Goal: Task Accomplishment & Management: Use online tool/utility

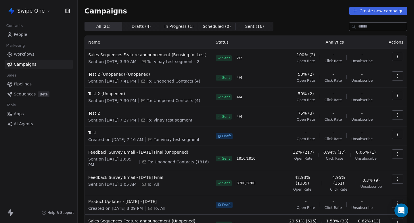
click at [400, 56] on button "button" at bounding box center [396, 56] width 11 height 9
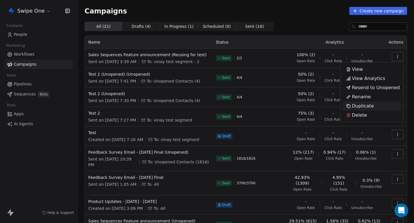
click at [359, 105] on span "Duplicate" at bounding box center [363, 106] width 22 height 7
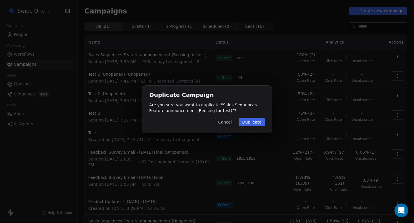
click at [256, 123] on button "Duplicate" at bounding box center [251, 122] width 26 height 8
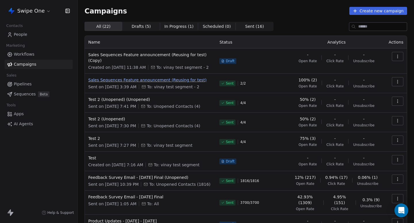
click at [185, 80] on span "Sales Sequences Feature announcement (Reusing for test)" at bounding box center [150, 80] width 124 height 6
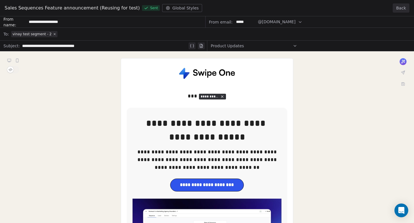
click at [404, 8] on button "Back" at bounding box center [400, 7] width 17 height 9
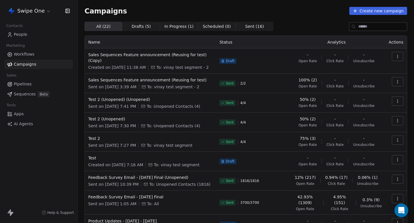
click at [398, 56] on icon "button" at bounding box center [397, 56] width 5 height 5
click at [362, 80] on span "Rename" at bounding box center [361, 78] width 19 height 7
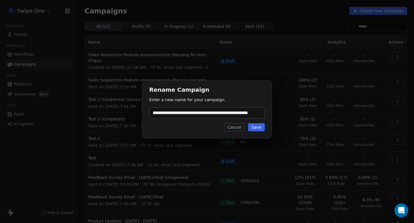
scroll to position [0, 10]
type input "**********"
click at [259, 127] on button "Save" at bounding box center [256, 128] width 17 height 8
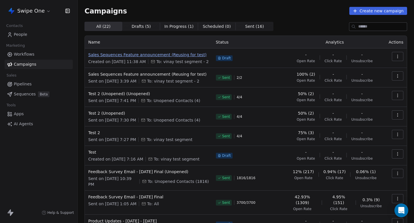
click at [178, 53] on span "Sales Sequences Feature announcement (Reusing for test)" at bounding box center [148, 55] width 121 height 6
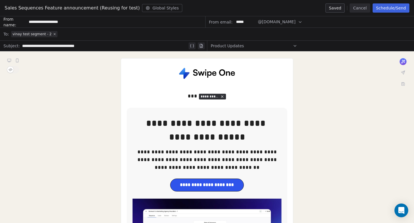
click at [400, 7] on button "Schedule/Send" at bounding box center [390, 7] width 37 height 9
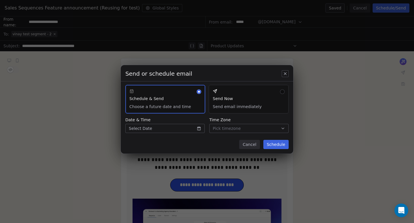
click at [238, 98] on button "Send Now Send email immediately" at bounding box center [249, 99] width 80 height 29
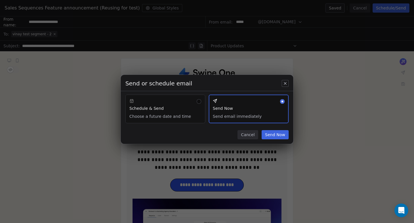
click at [276, 132] on button "Send Now" at bounding box center [274, 134] width 27 height 9
